Goal: Task Accomplishment & Management: Use online tool/utility

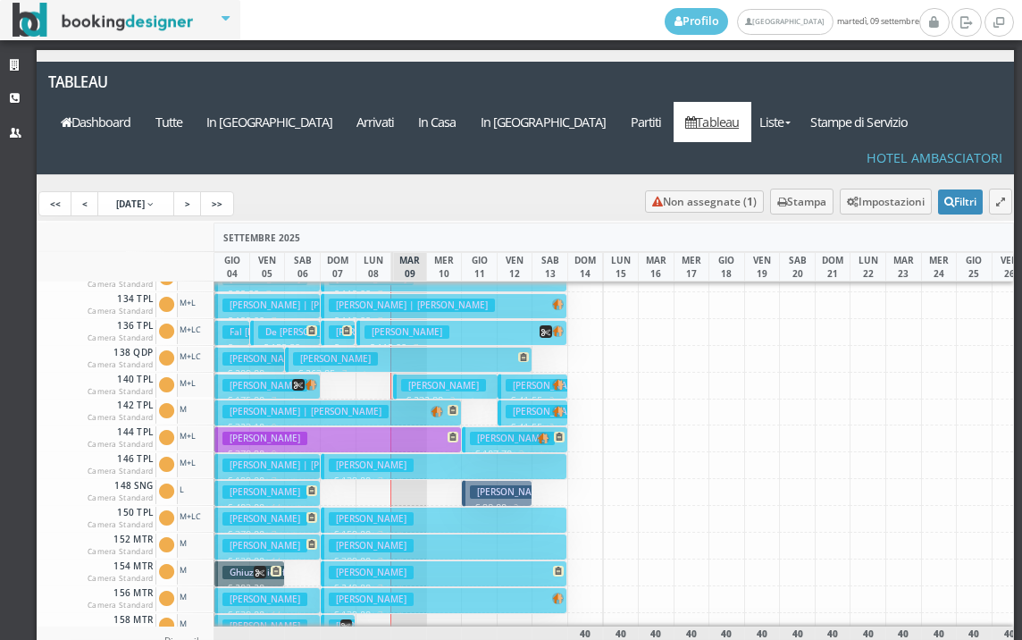
scroll to position [447, 0]
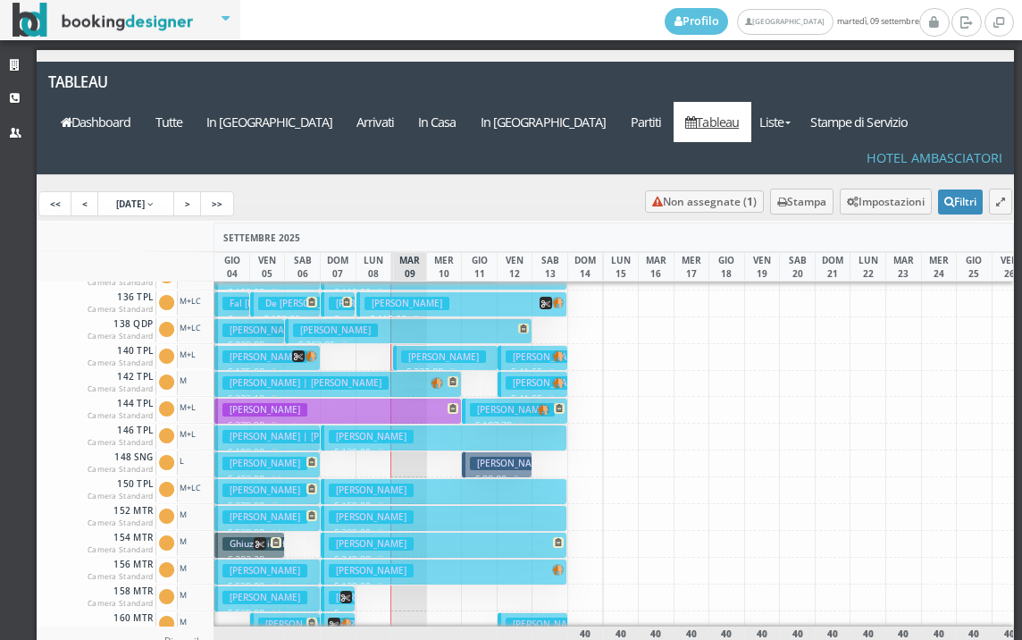
click at [408, 350] on h3 "[PERSON_NAME]" at bounding box center [443, 356] width 85 height 13
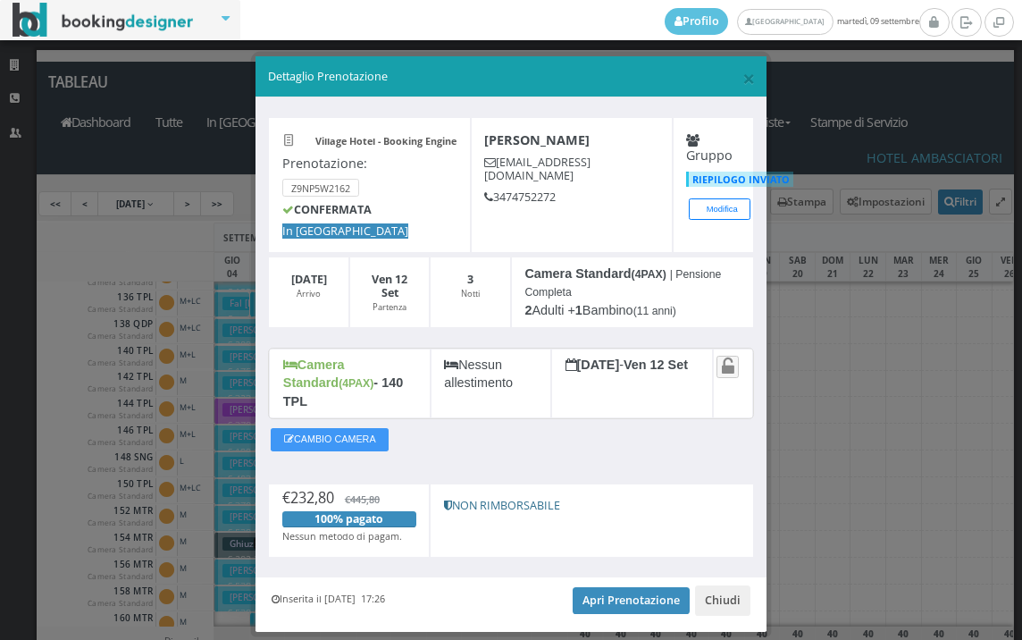
scroll to position [33, 0]
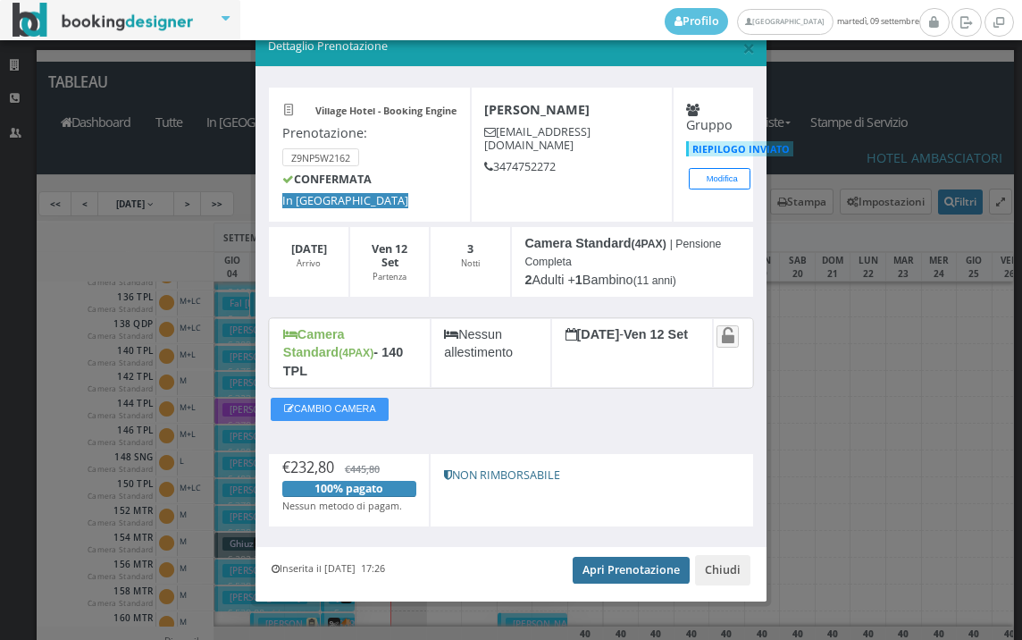
click at [635, 559] on link "Apri Prenotazione" at bounding box center [631, 570] width 117 height 27
click at [743, 47] on span "×" at bounding box center [749, 47] width 13 height 30
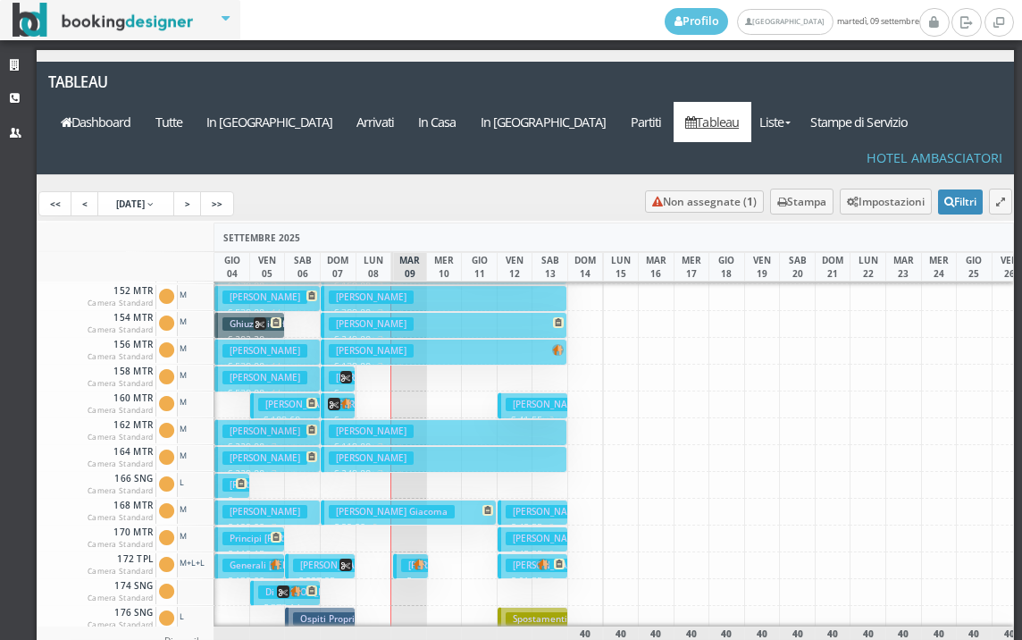
scroll to position [715, 0]
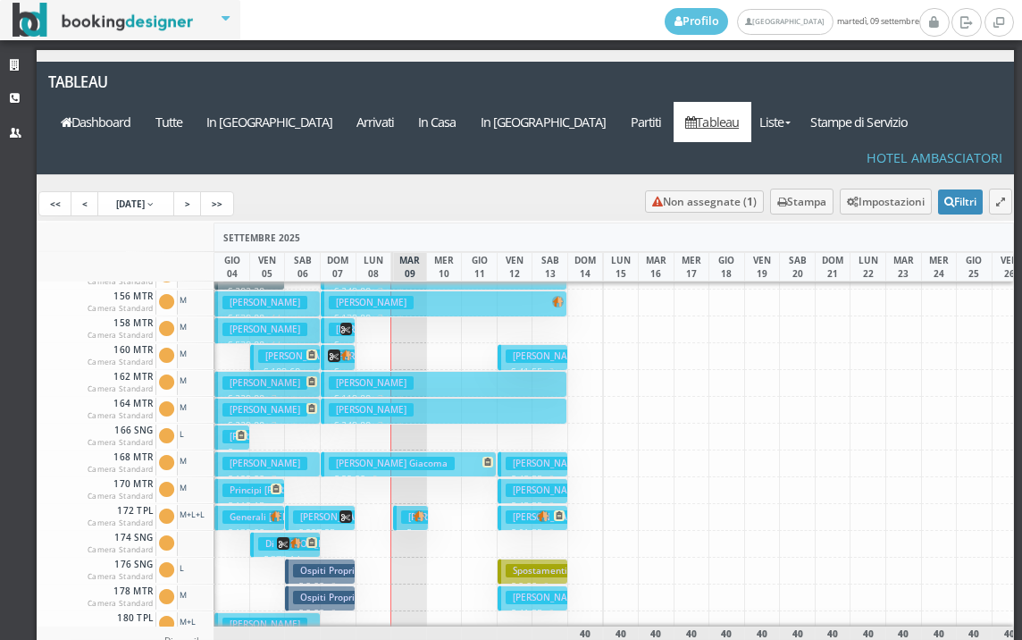
click at [403, 505] on button "[PERSON_NAME] € 123.90 1 notti 2 Adulti + 1 Bambino (12 anni)" at bounding box center [410, 518] width 35 height 26
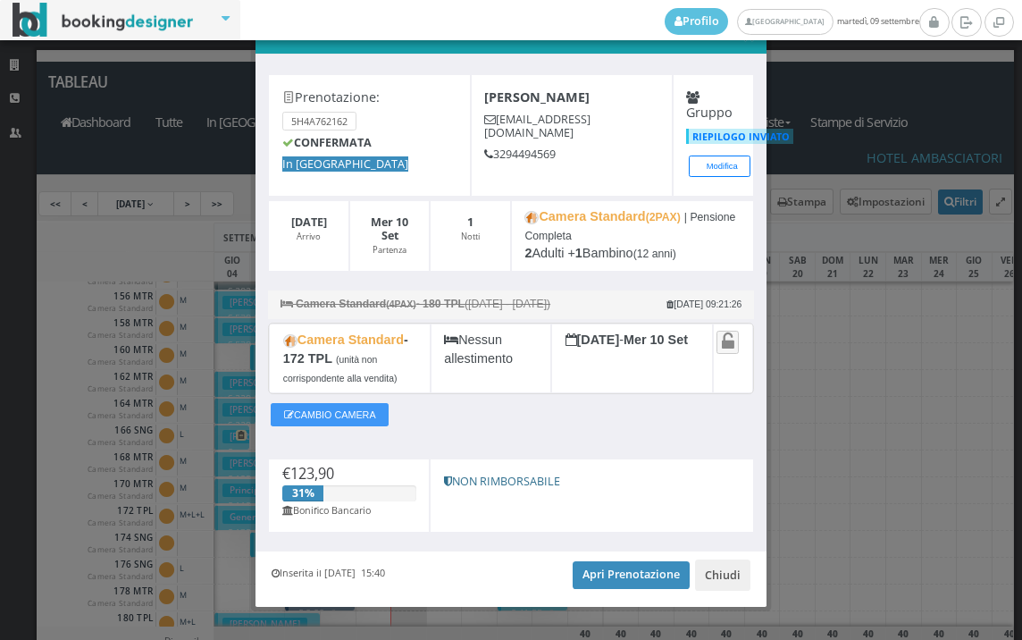
scroll to position [73, 0]
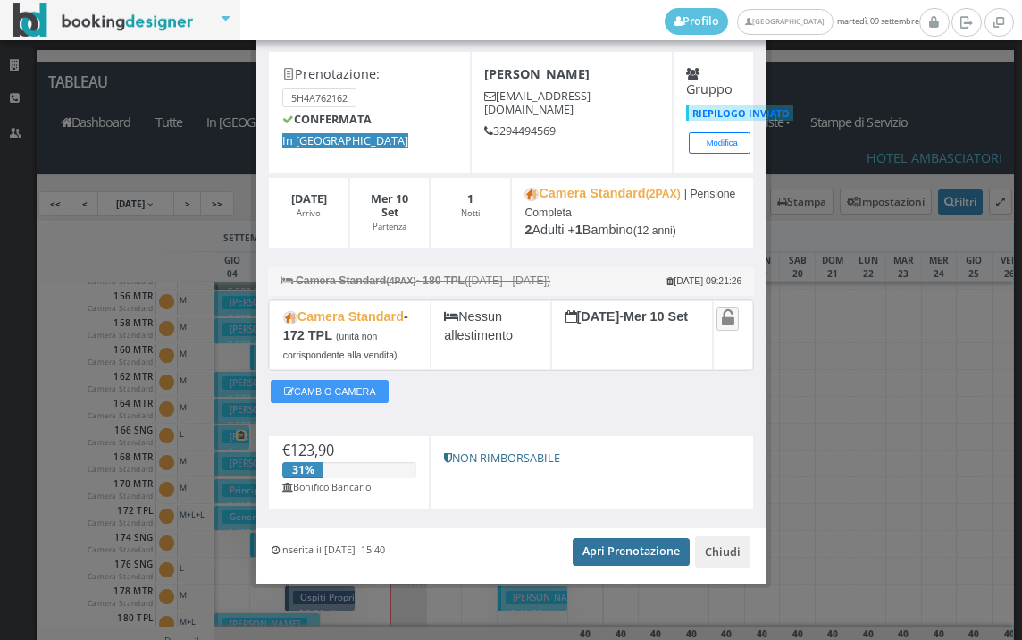
click at [620, 541] on link "Apri Prenotazione" at bounding box center [631, 551] width 117 height 27
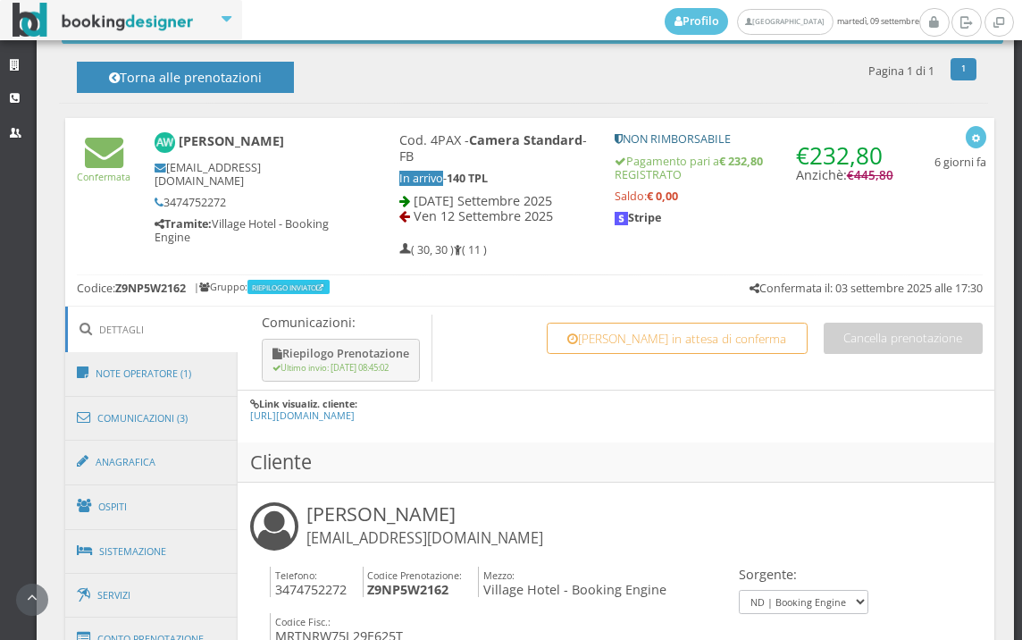
scroll to position [894, 0]
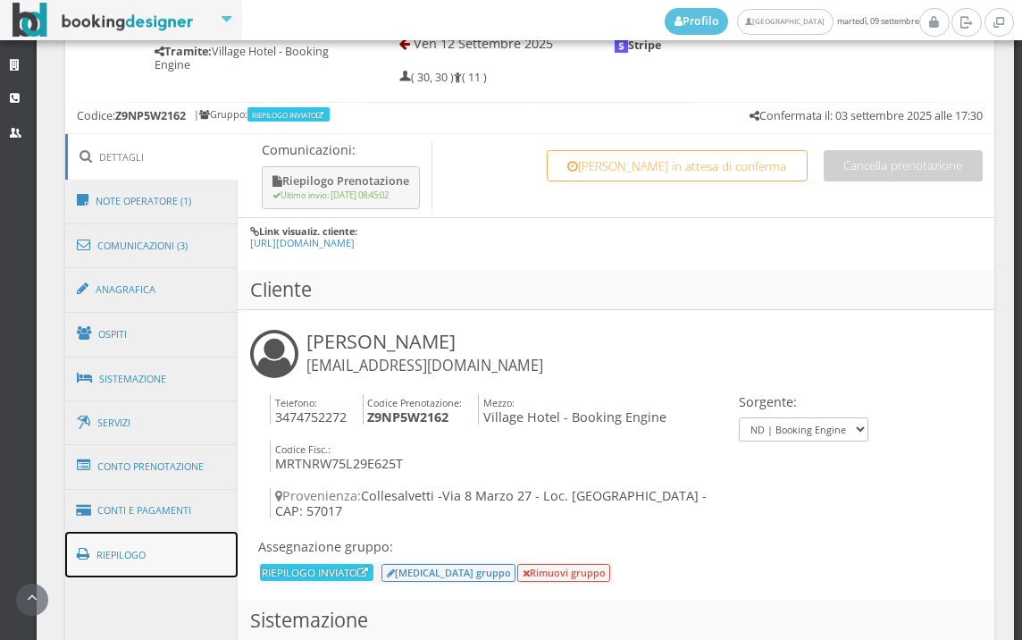
click at [193, 554] on link "Riepilogo" at bounding box center [151, 555] width 173 height 46
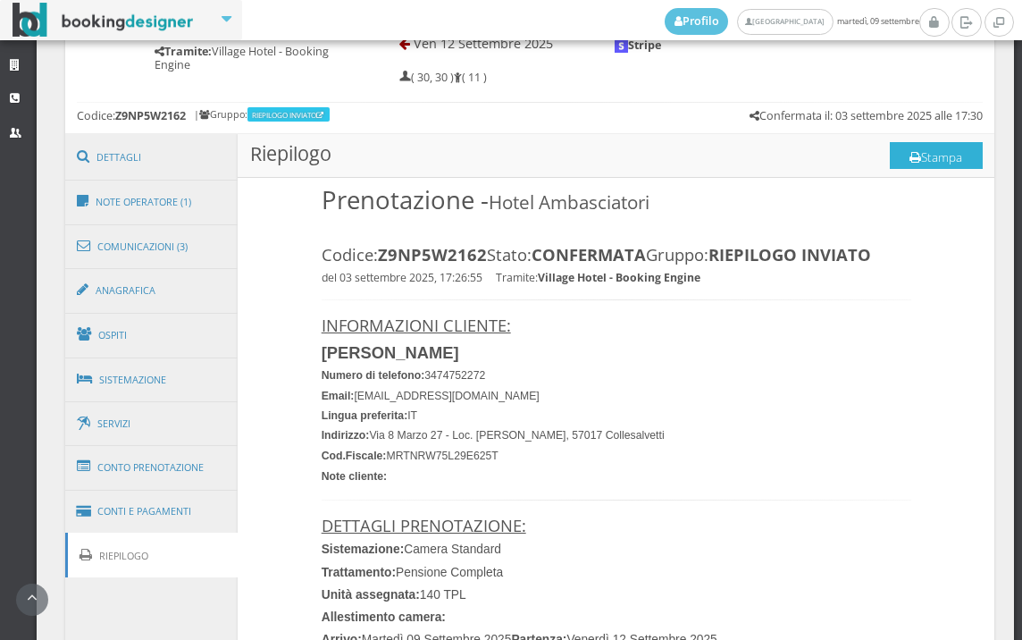
click at [944, 155] on button "Stampa" at bounding box center [936, 155] width 93 height 27
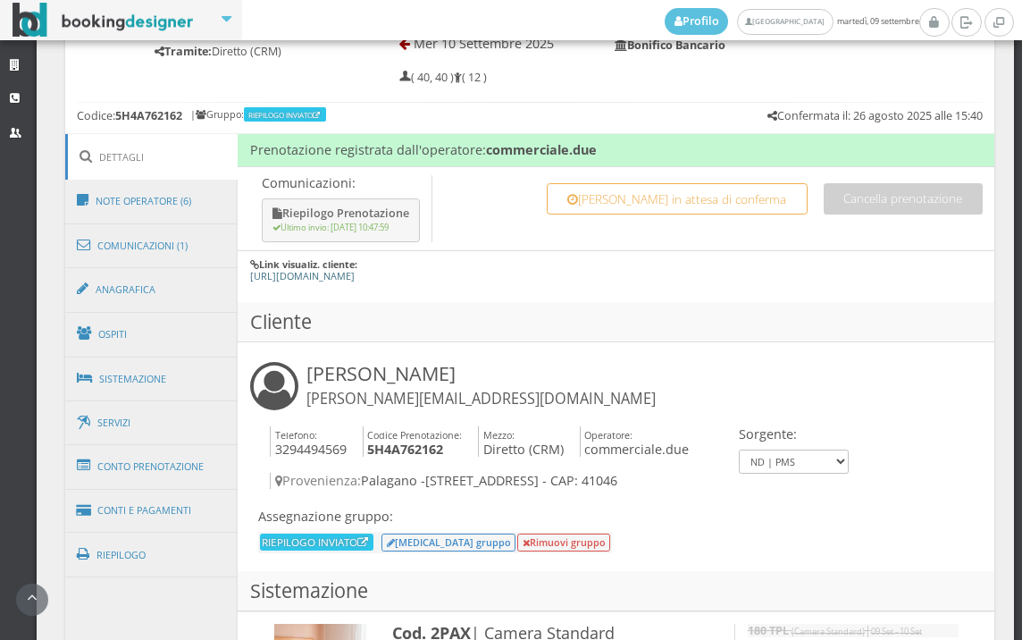
scroll to position [1191, 0]
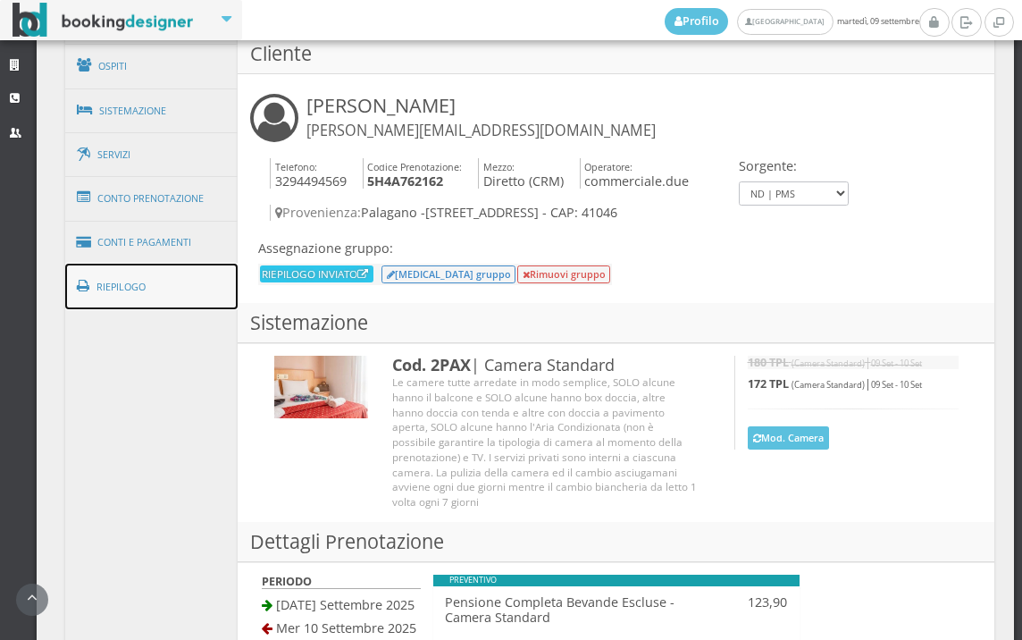
click at [142, 271] on link "Riepilogo" at bounding box center [151, 287] width 173 height 46
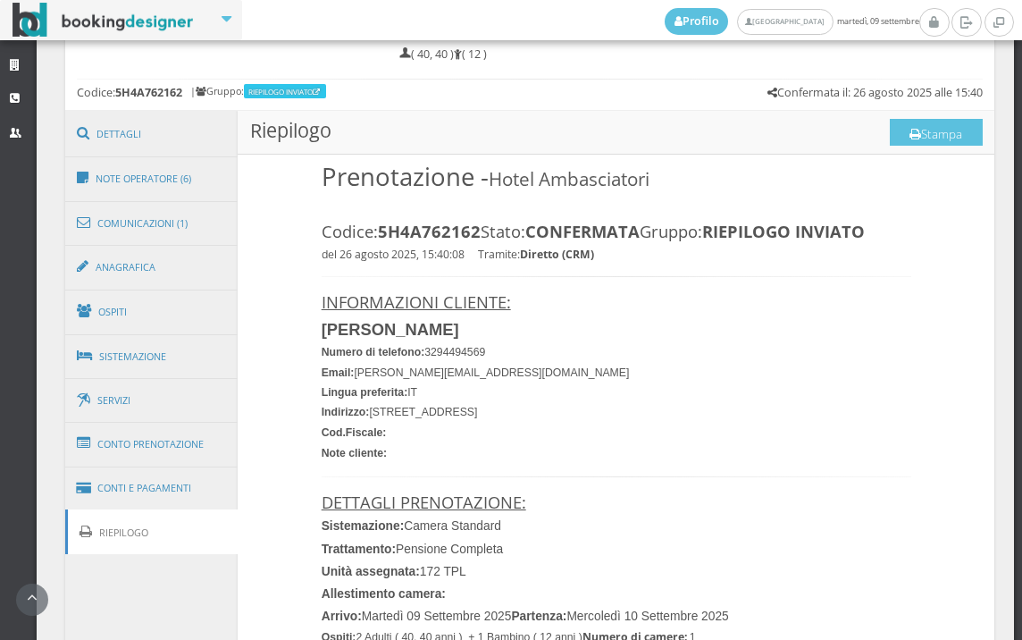
scroll to position [895, 0]
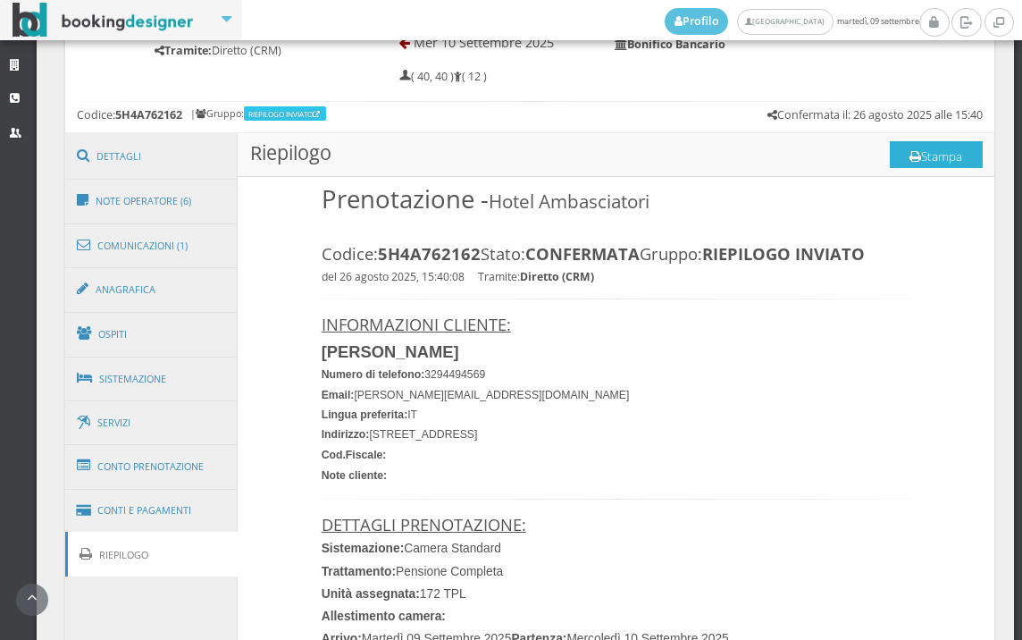
click at [936, 144] on button "Stampa" at bounding box center [936, 154] width 93 height 27
click at [168, 510] on link "Conti e Pagamenti" at bounding box center [151, 511] width 173 height 46
